Goal: Task Accomplishment & Management: Manage account settings

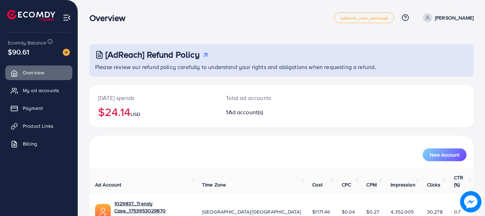
click at [41, 93] on span "My ad accounts" at bounding box center [41, 90] width 36 height 7
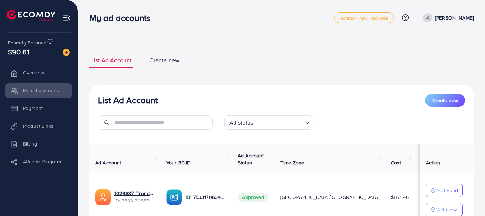
scroll to position [55, 0]
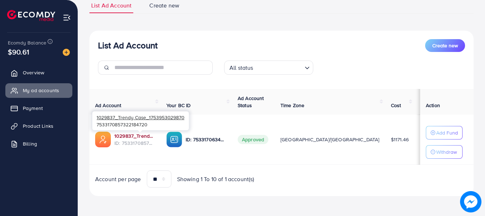
click at [145, 135] on link "1029837_Trendy Case_1753953029870" at bounding box center [134, 136] width 41 height 7
